Goal: Task Accomplishment & Management: Manage account settings

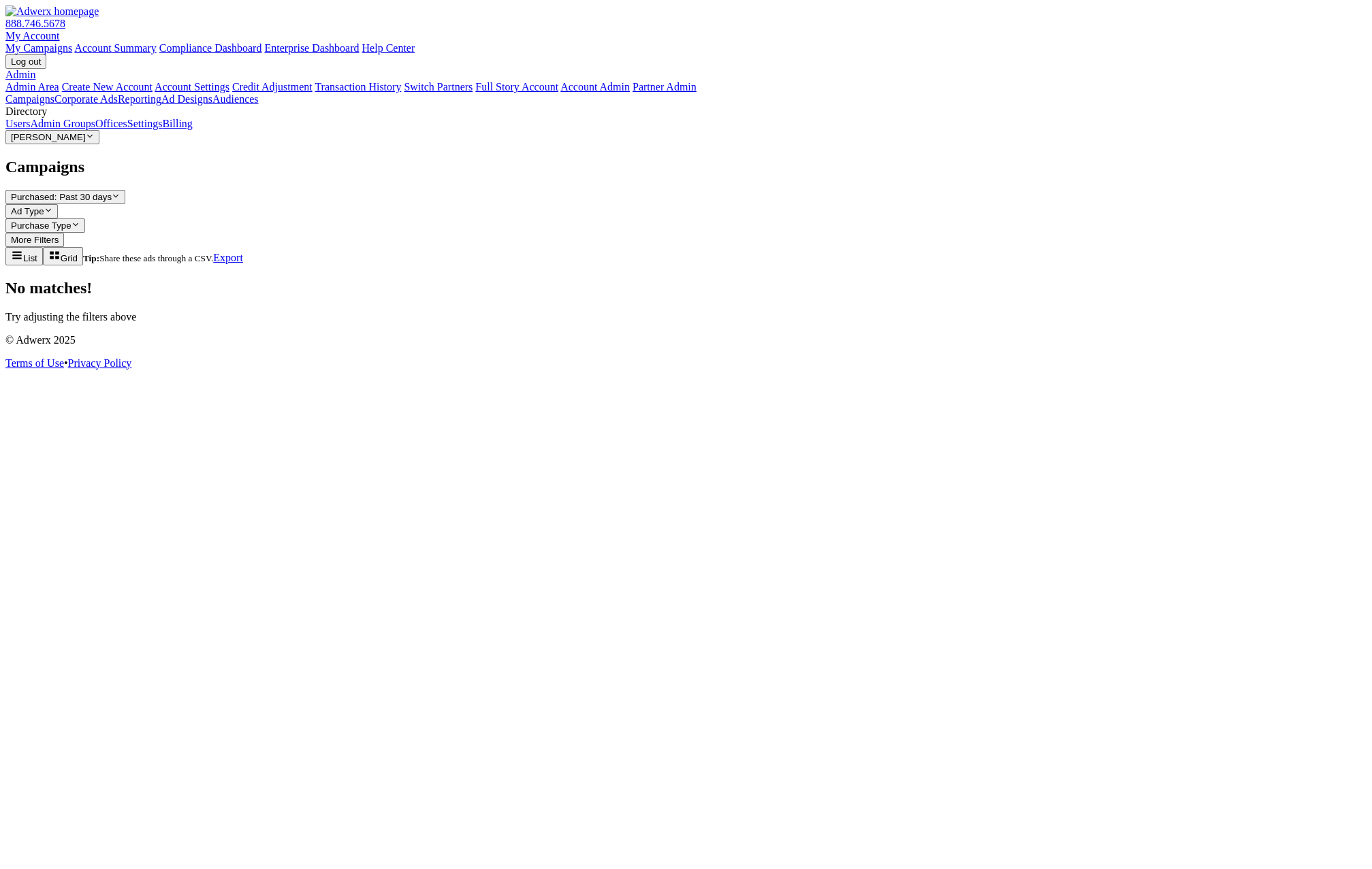
click at [71, 129] on link "Admin Groups" at bounding box center [62, 123] width 65 height 11
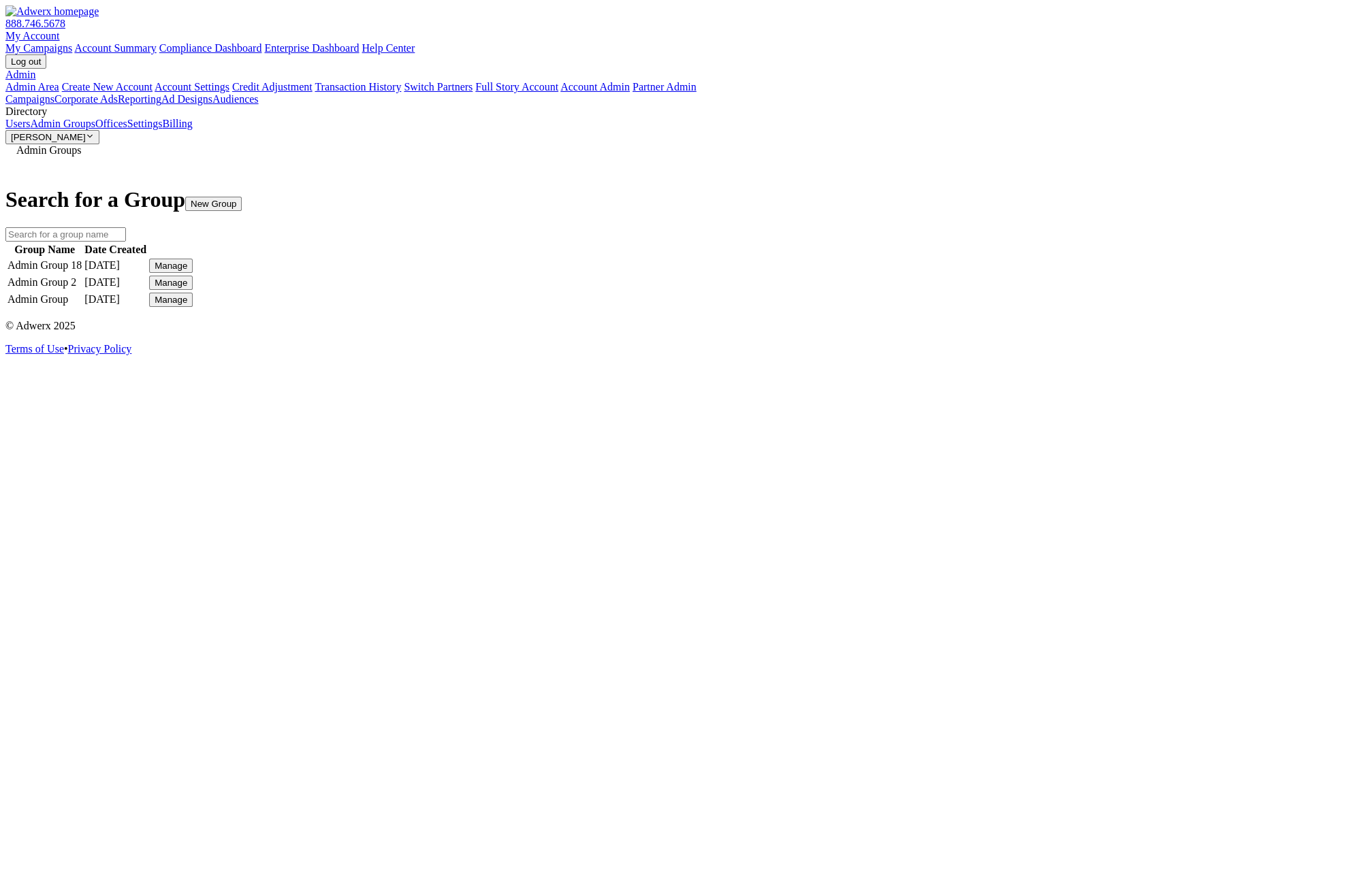
click at [188, 262] on div "Manage" at bounding box center [171, 265] width 33 height 10
click at [1005, 283] on link "Edit Group" at bounding box center [1000, 277] width 49 height 11
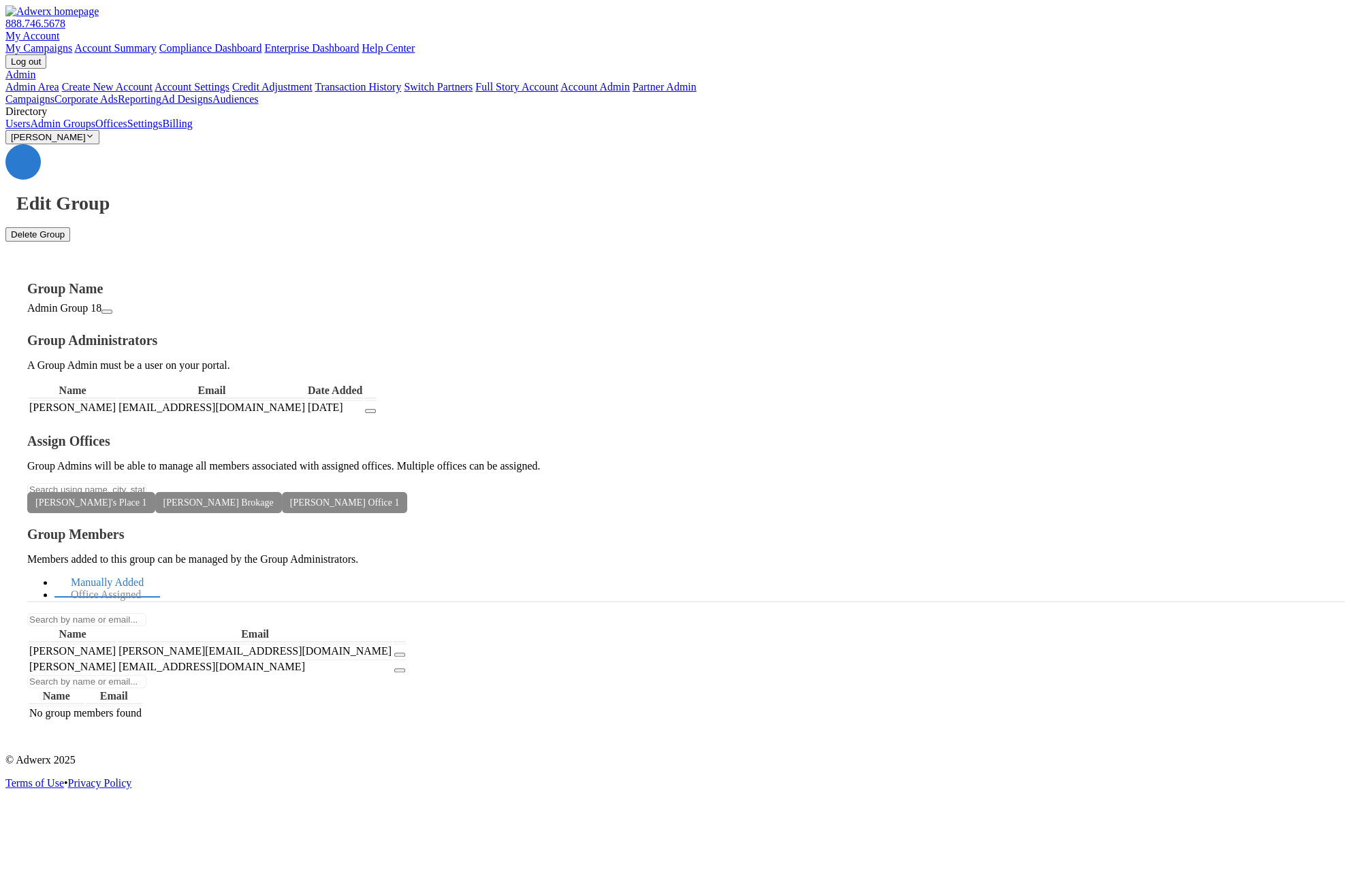
click at [30, 129] on link "Users" at bounding box center [17, 123] width 24 height 11
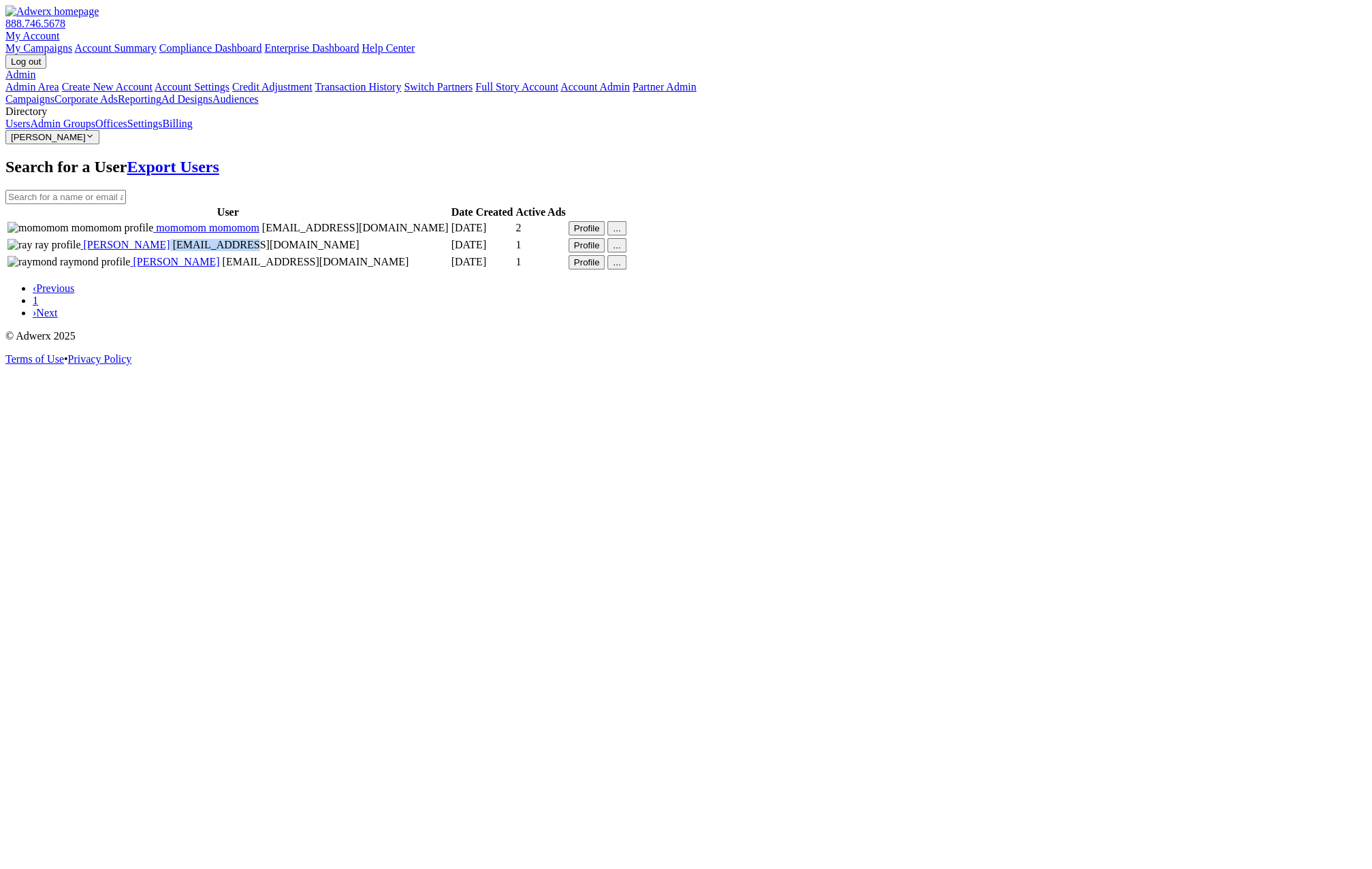
drag, startPoint x: 370, startPoint y: 277, endPoint x: 284, endPoint y: 275, distance: 86.0
click at [284, 253] on td "ray ray himom@mom.com" at bounding box center [228, 245] width 443 height 16
copy span "[EMAIL_ADDRESS][DOMAIN_NAME]"
click at [93, 129] on link "Admin Groups" at bounding box center [62, 123] width 65 height 11
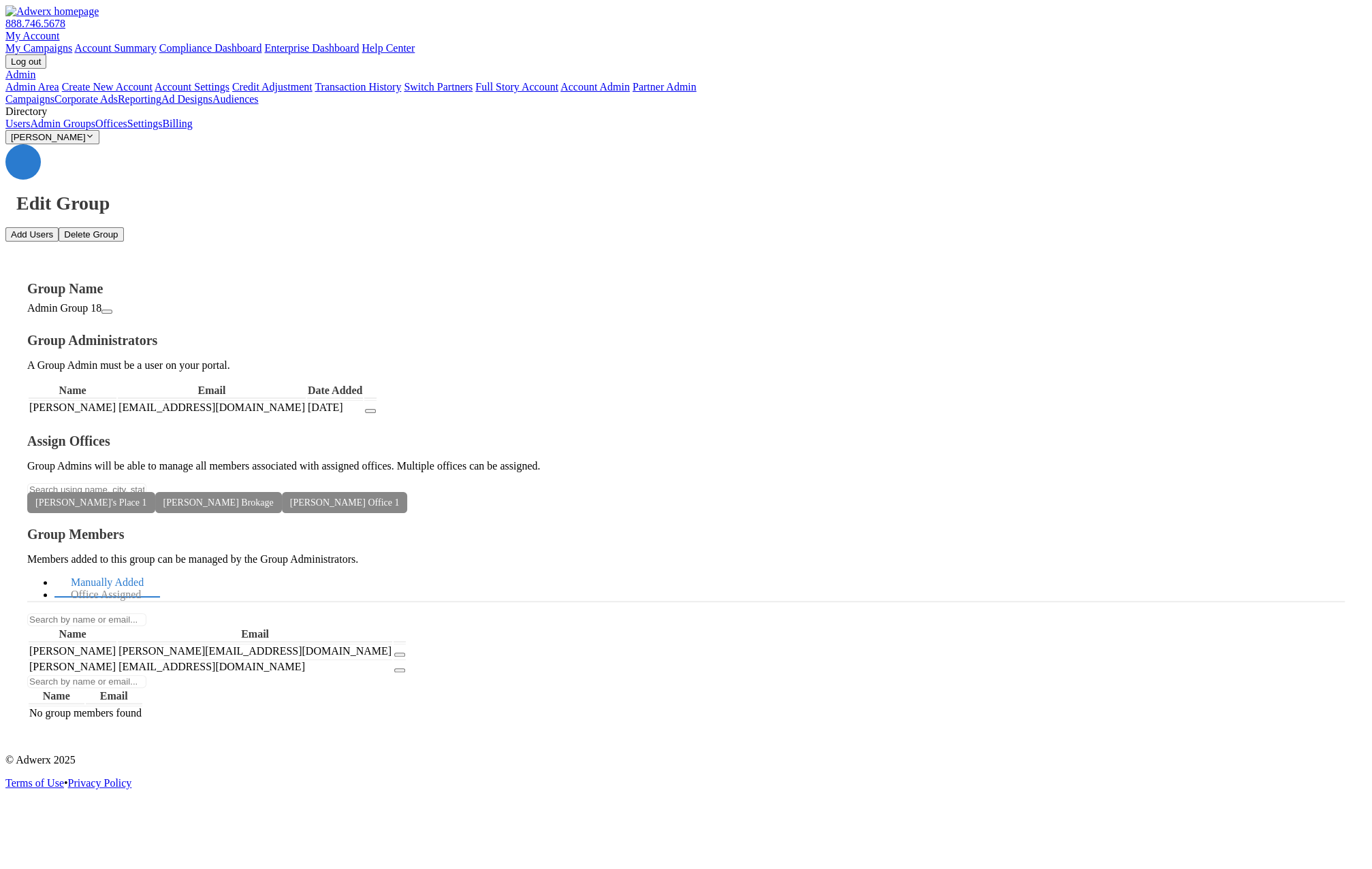
click at [58, 227] on button "Add Users" at bounding box center [32, 234] width 53 height 14
paste textarea "[EMAIL_ADDRESS][DOMAIN_NAME]"
type textarea "[EMAIL_ADDRESS][DOMAIN_NAME]"
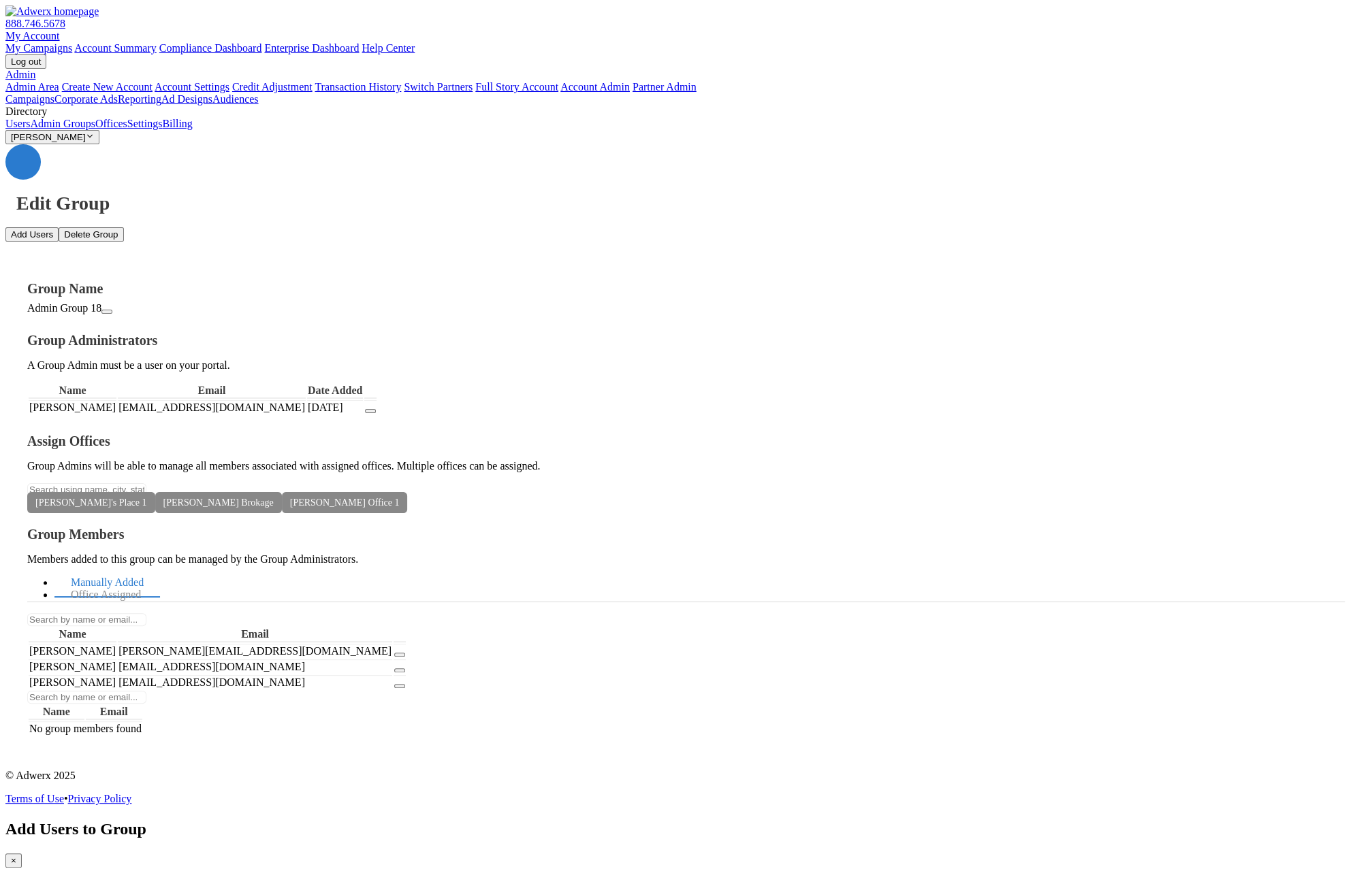
click at [17, 855] on span "×" at bounding box center [13, 860] width 5 height 10
drag, startPoint x: 1083, startPoint y: 391, endPoint x: 1023, endPoint y: 392, distance: 60.0
click at [405, 660] on tr "ray ray himom@mom.com" at bounding box center [217, 666] width 377 height 14
copy tr "[EMAIL_ADDRESS][DOMAIN_NAME]"
click at [30, 129] on link "Users" at bounding box center [17, 123] width 24 height 11
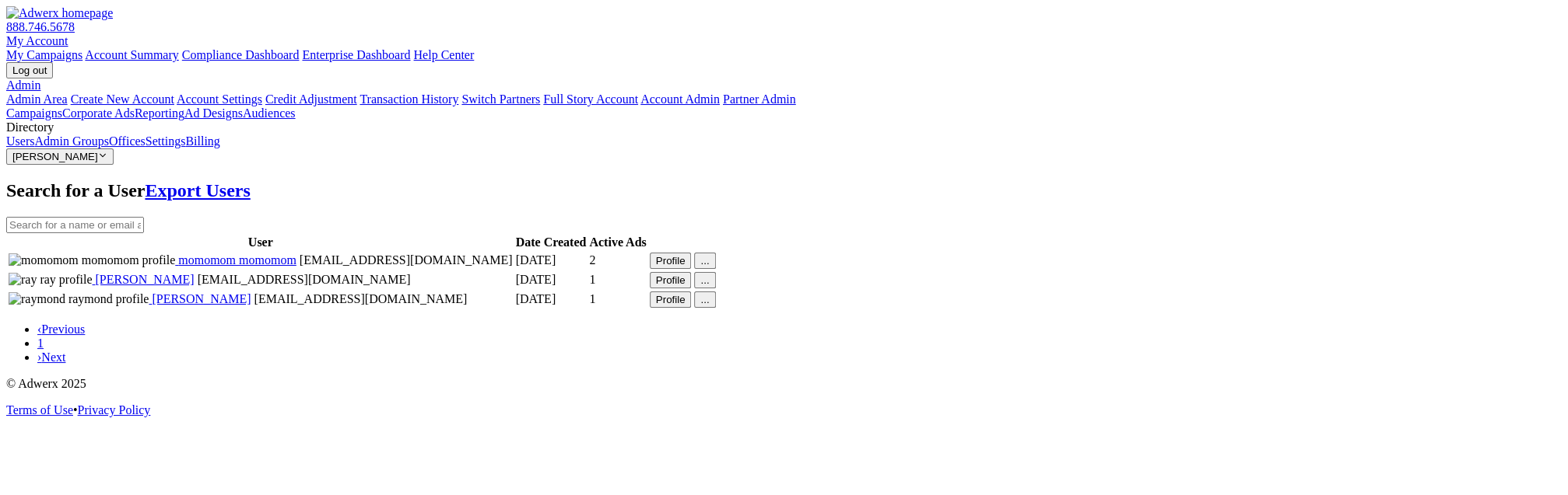
drag, startPoint x: 355, startPoint y: 254, endPoint x: 347, endPoint y: 267, distance: 15.3
click at [297, 254] on span "momomom momomom" at bounding box center [236, 259] width 121 height 13
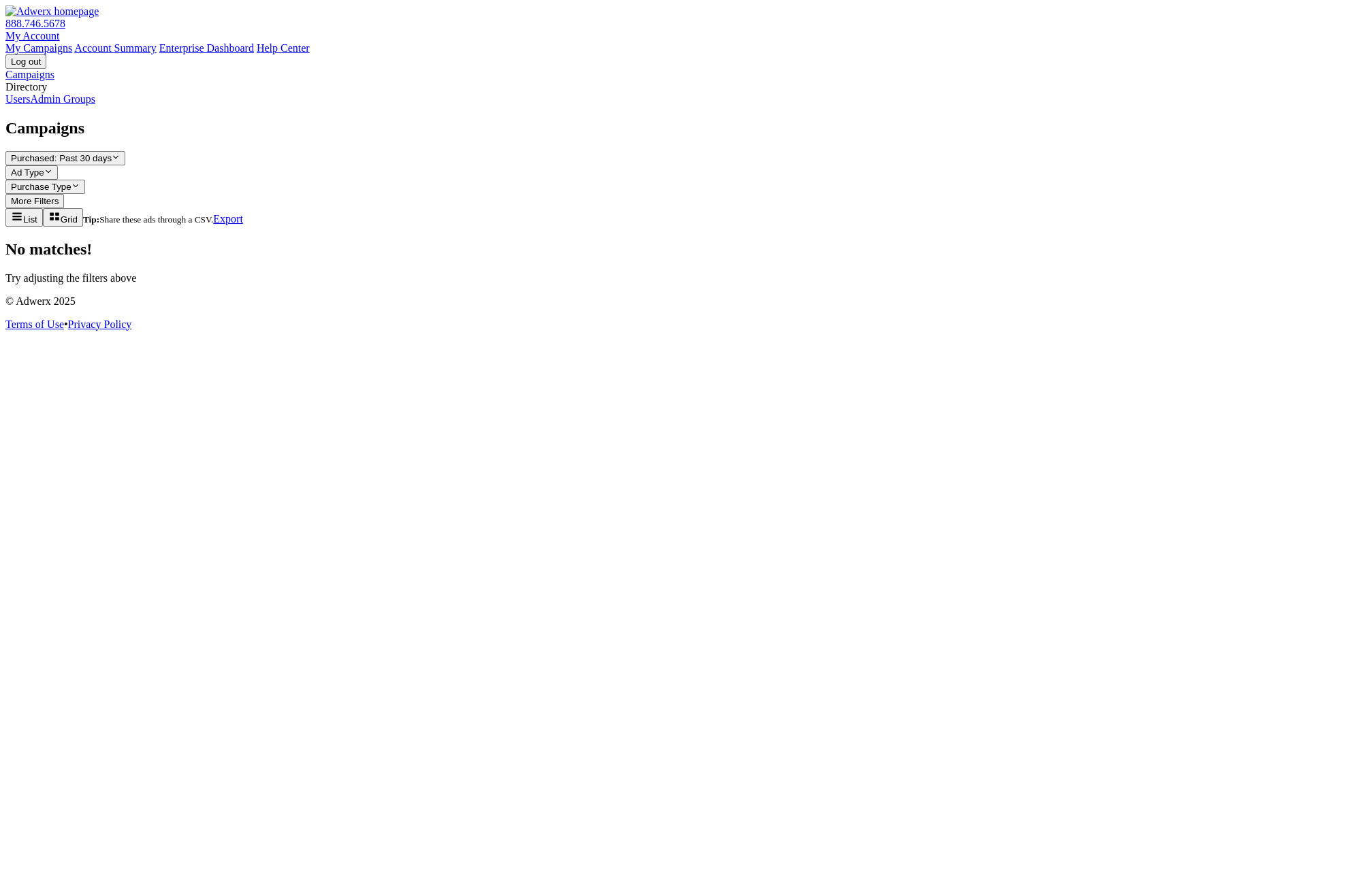
click at [30, 105] on link "Users" at bounding box center [17, 99] width 24 height 11
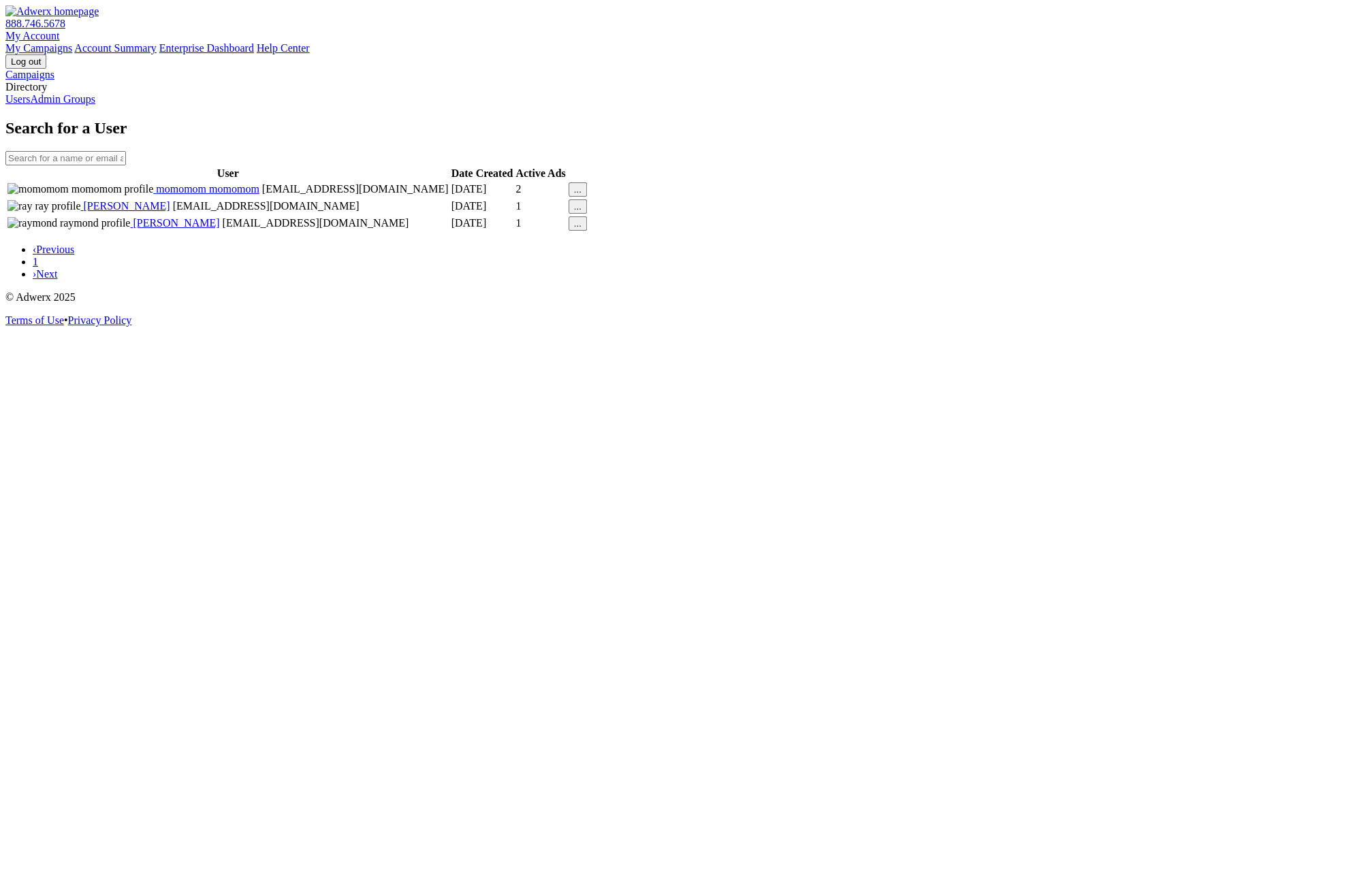
click at [60, 30] on link "My Account" at bounding box center [33, 35] width 55 height 11
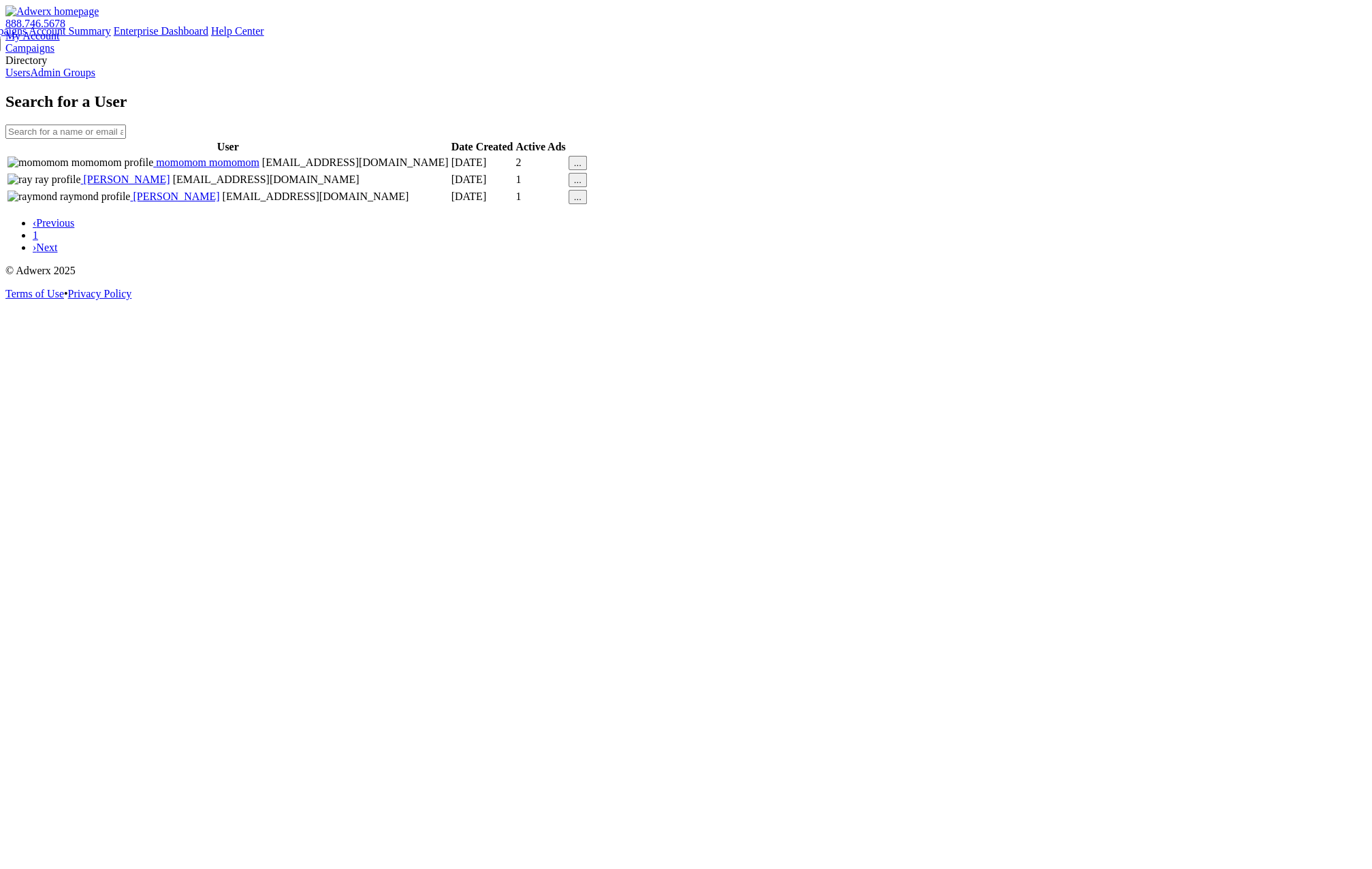
click at [740, 93] on h1 "Search for a User" at bounding box center [686, 102] width 1361 height 18
click at [96, 78] on link "Admin Groups" at bounding box center [62, 72] width 65 height 11
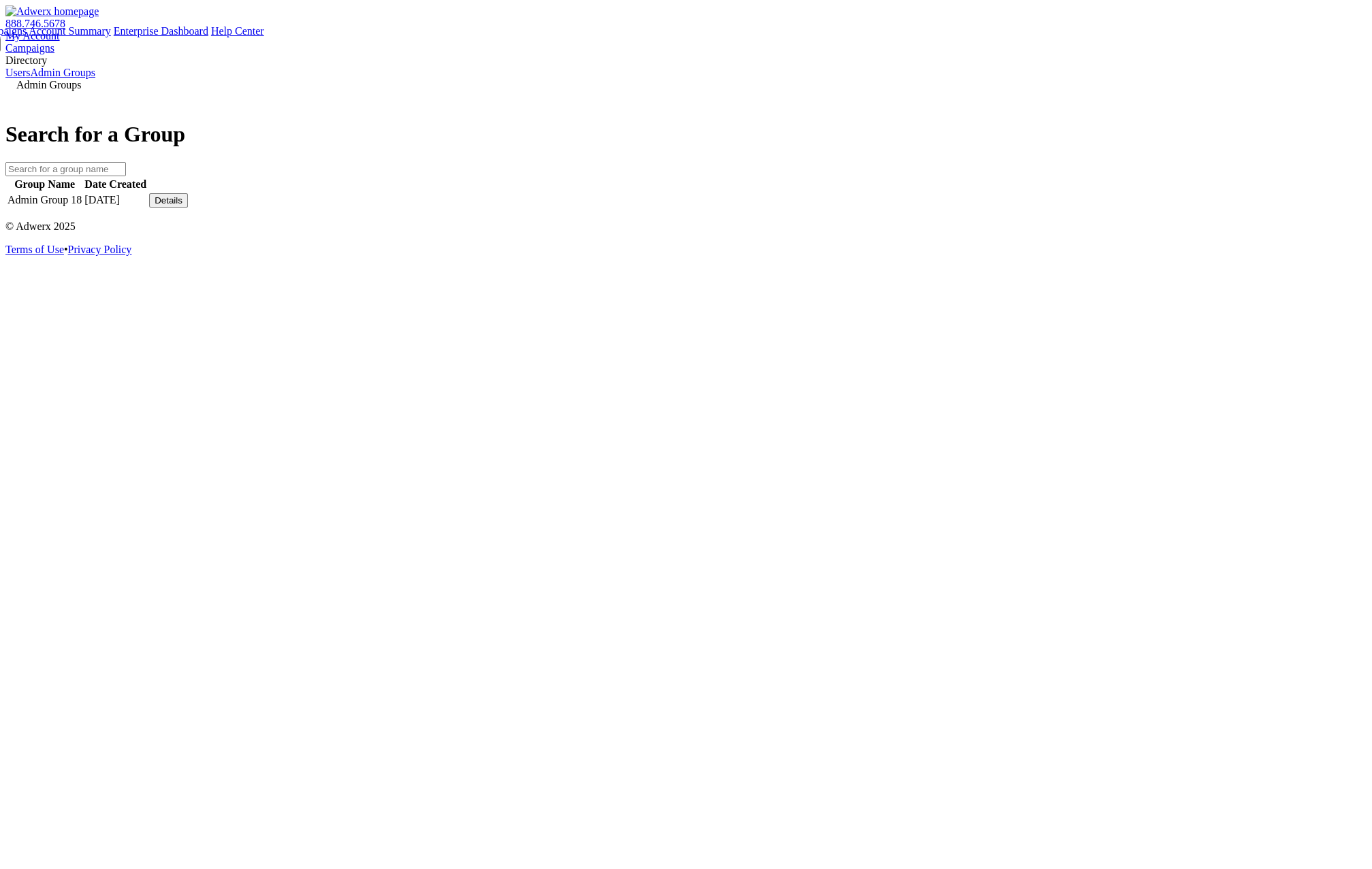
click at [188, 207] on button "Details" at bounding box center [168, 200] width 39 height 14
click at [1033, 221] on link "View Group" at bounding box center [1006, 215] width 54 height 11
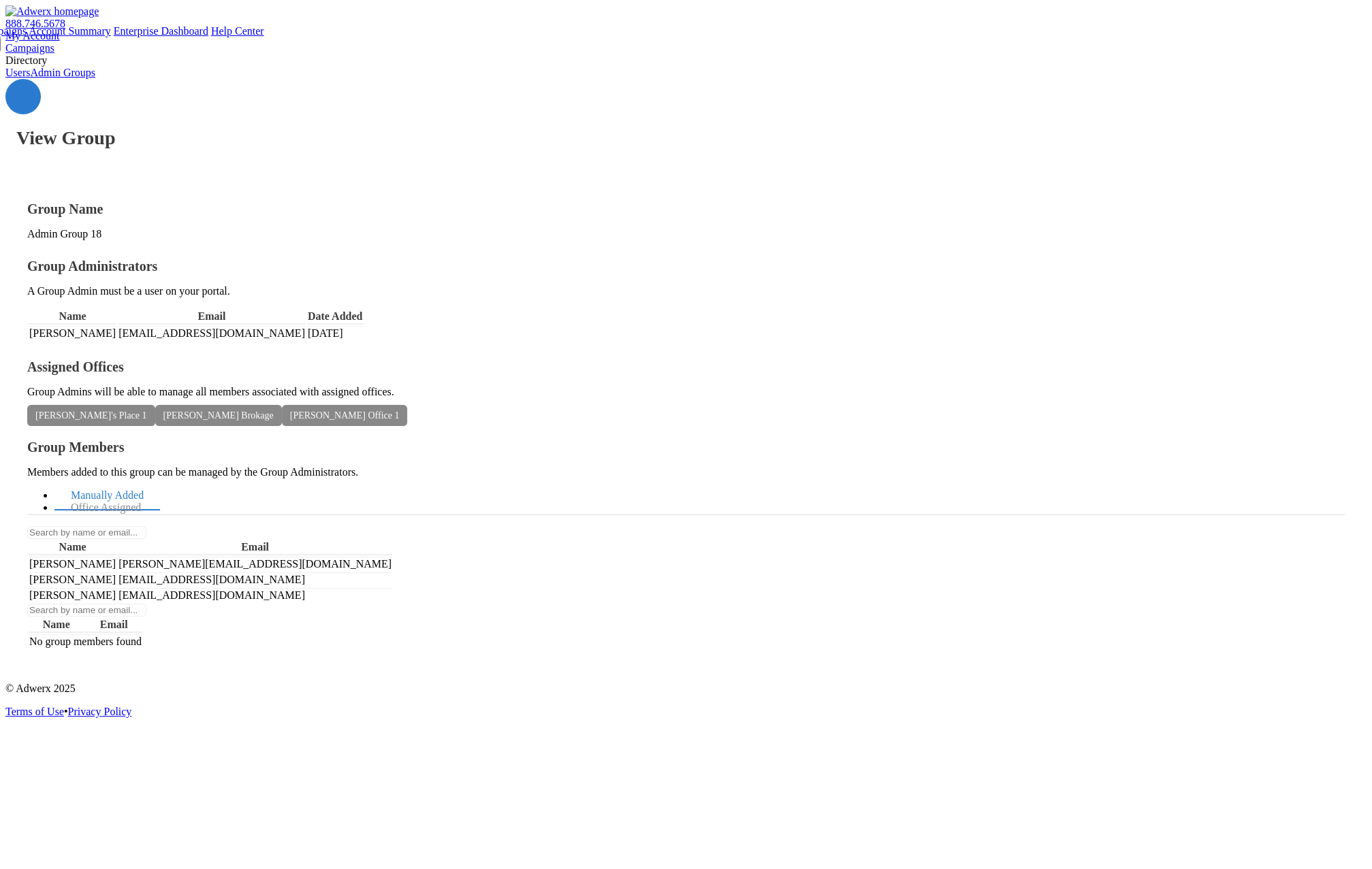
click at [30, 78] on link "Users" at bounding box center [17, 72] width 24 height 11
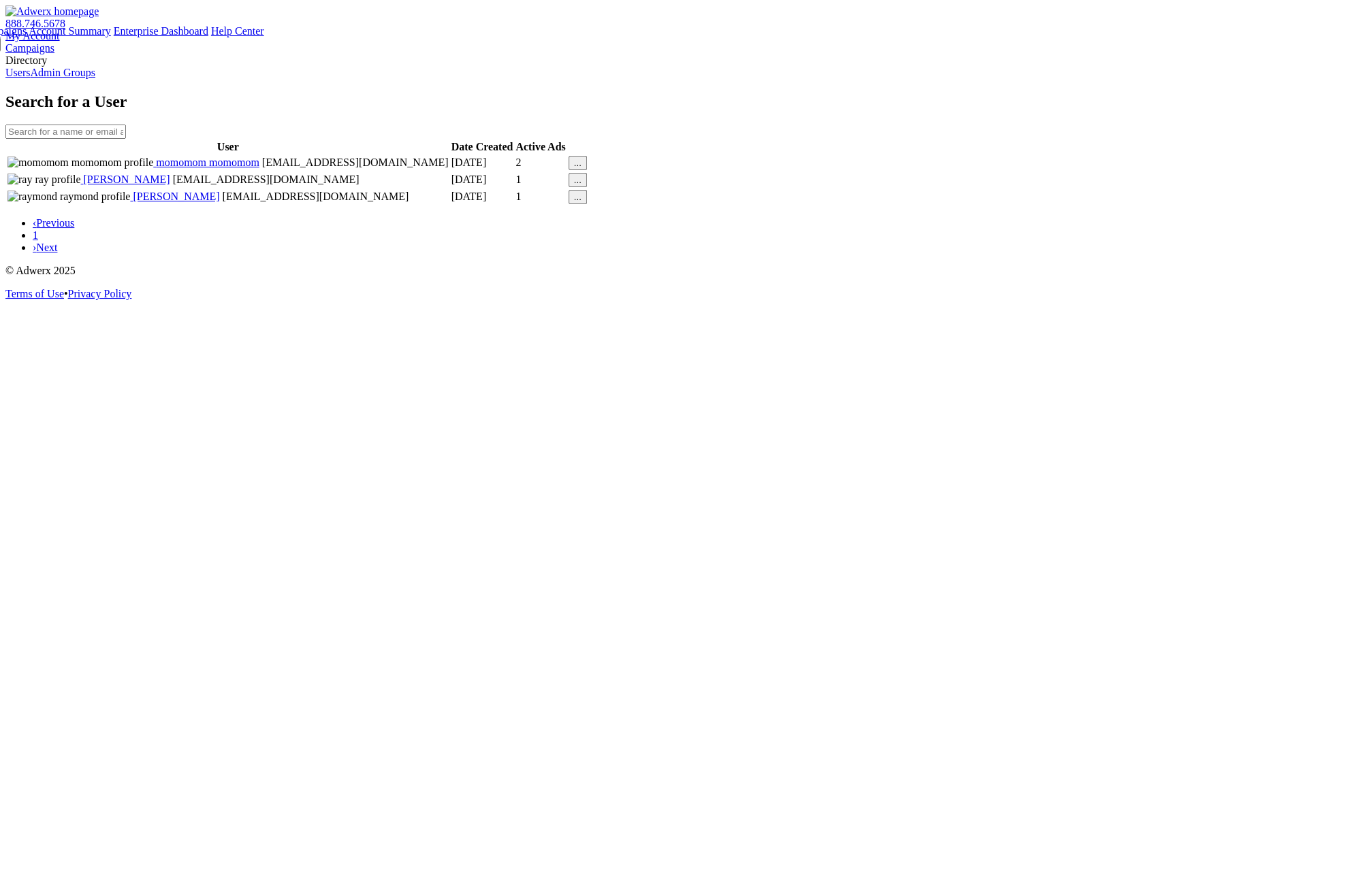
click at [170, 185] on span "[PERSON_NAME]" at bounding box center [125, 179] width 89 height 11
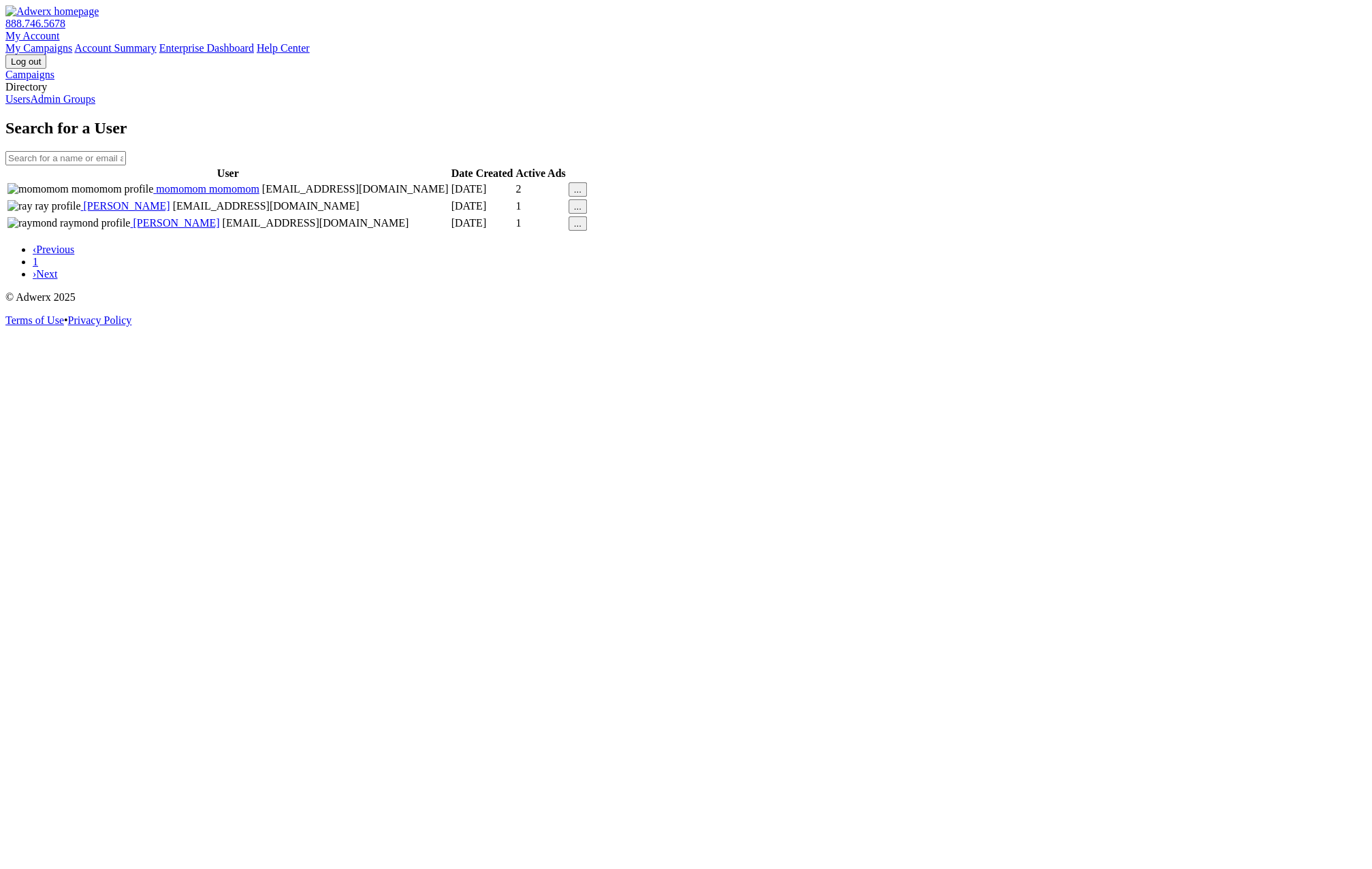
click at [170, 212] on span "[PERSON_NAME]" at bounding box center [125, 206] width 89 height 11
click at [96, 105] on link "Admin Groups" at bounding box center [62, 99] width 65 height 11
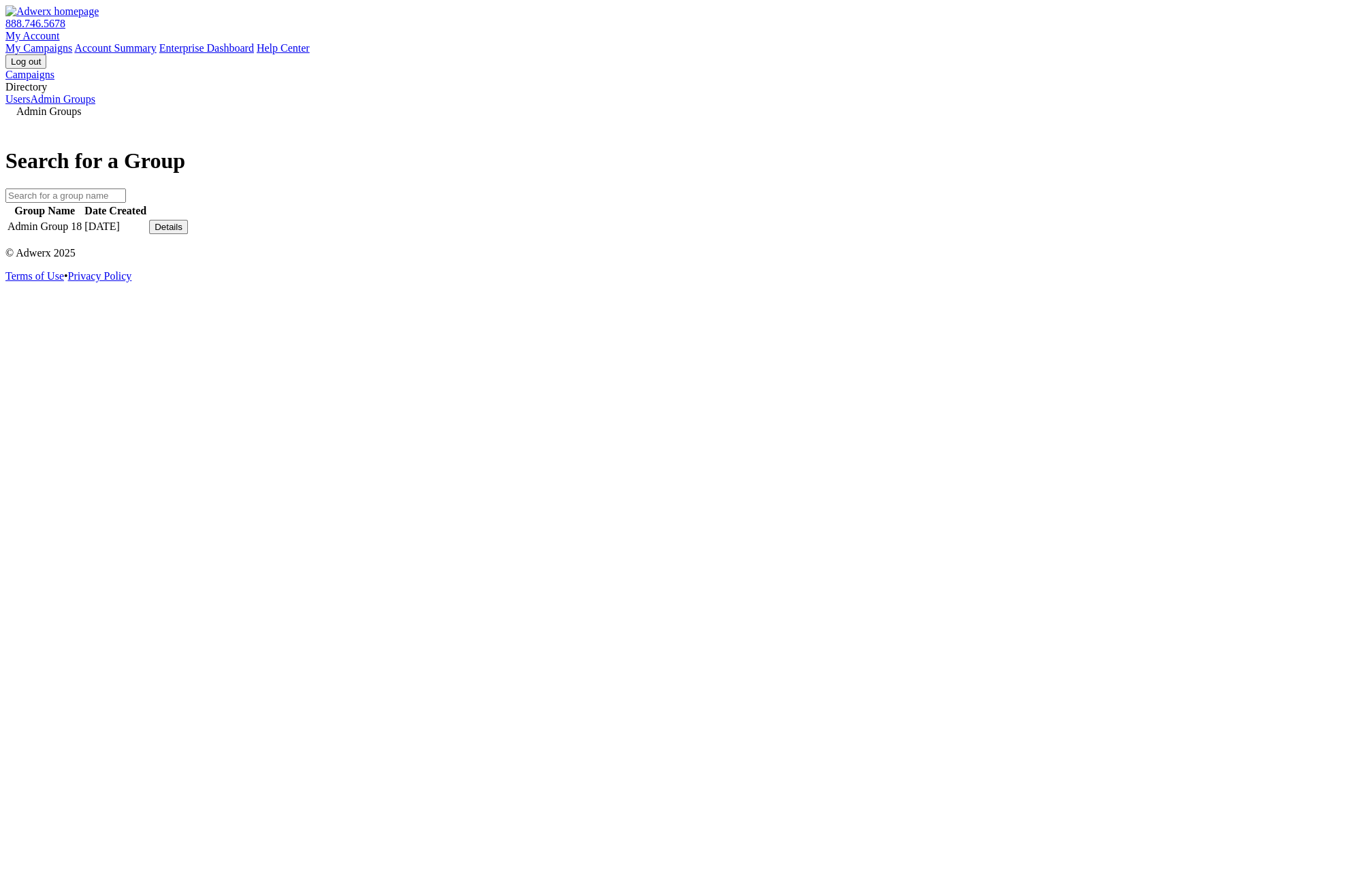
click at [182, 232] on div "Details" at bounding box center [169, 226] width 28 height 10
click at [1030, 221] on link "View Group" at bounding box center [1006, 215] width 54 height 11
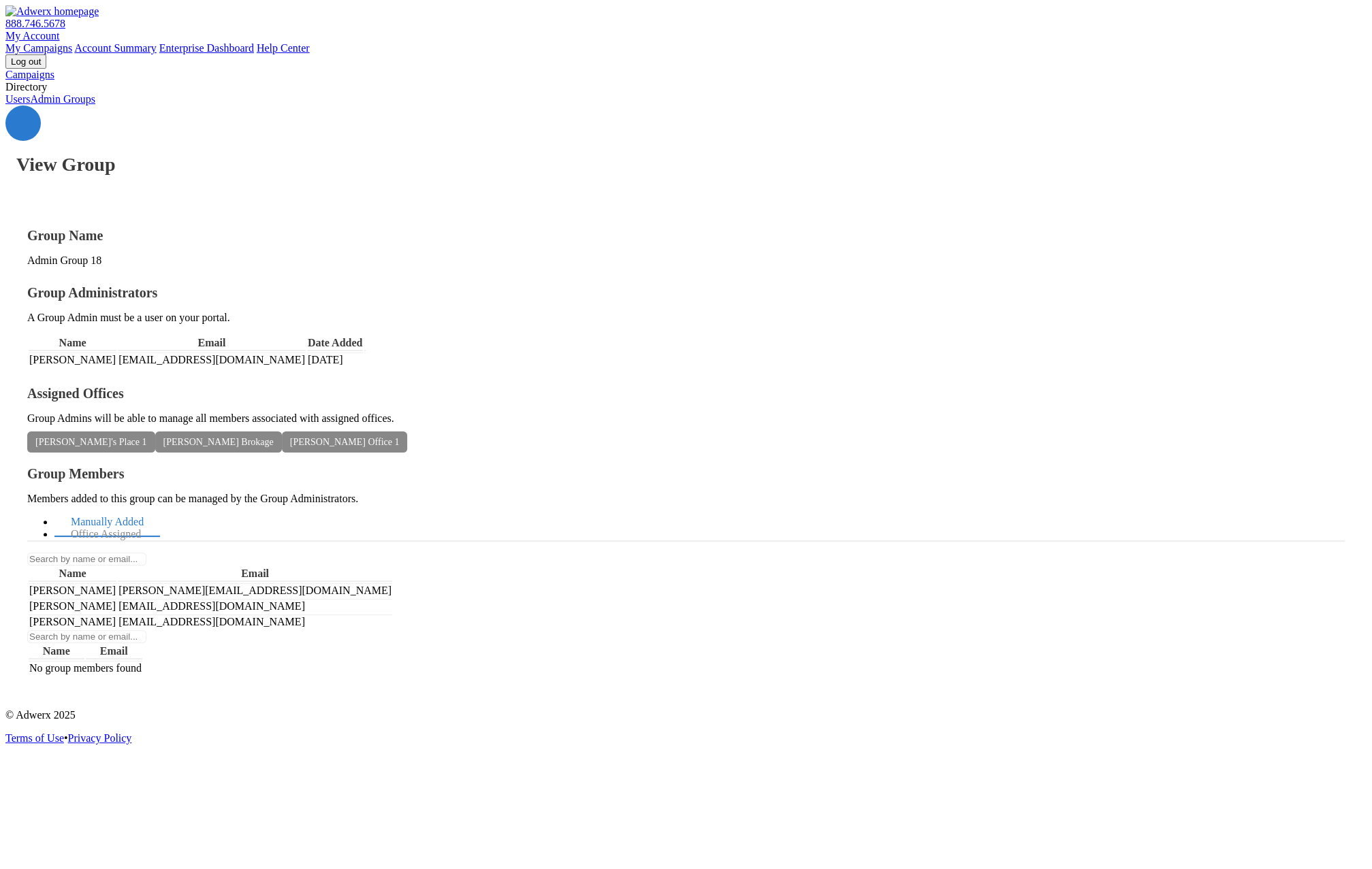
click at [30, 105] on link "Users" at bounding box center [17, 99] width 24 height 11
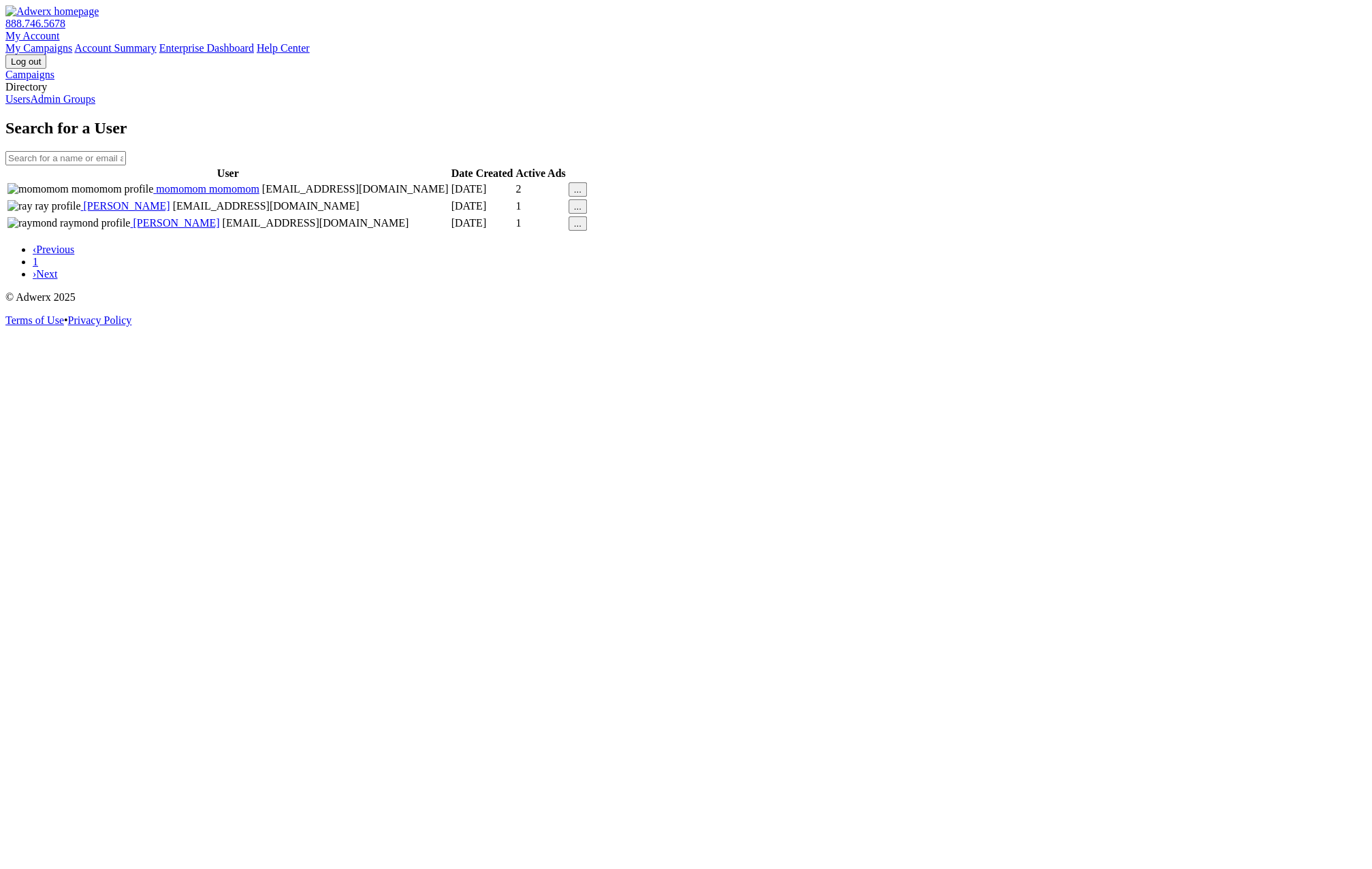
click at [219, 228] on span "[PERSON_NAME]" at bounding box center [174, 222] width 89 height 11
